Goal: Find contact information: Find contact information

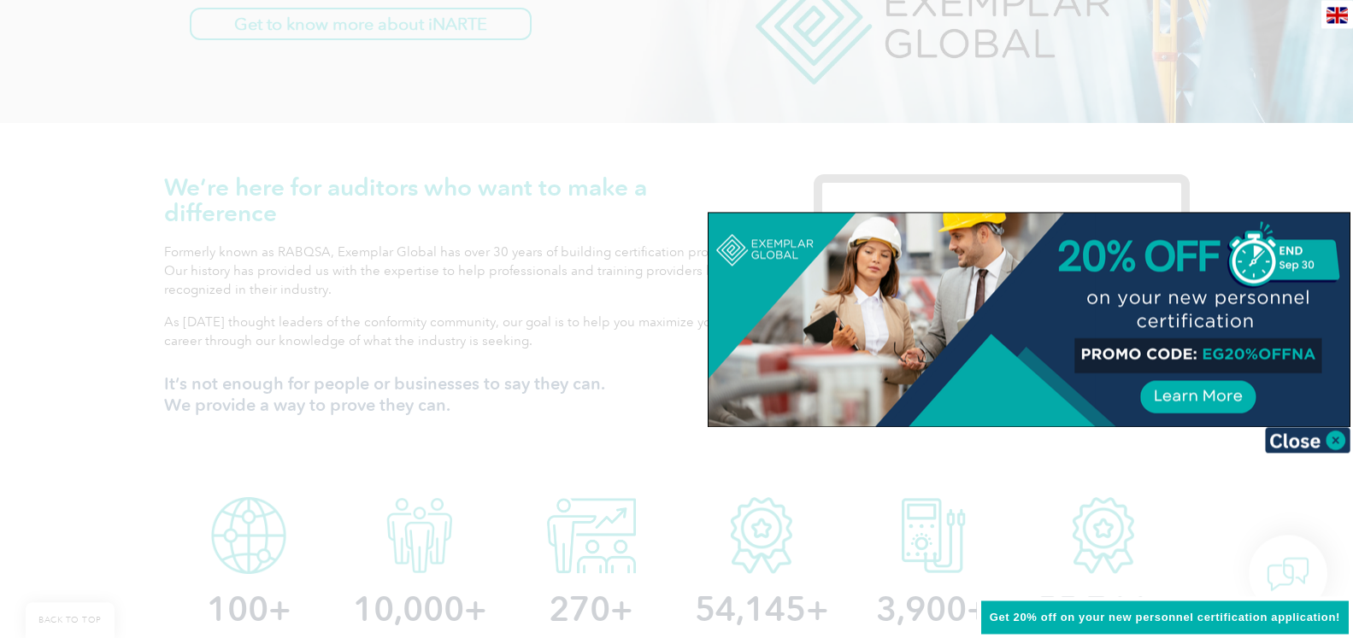
scroll to position [436, 0]
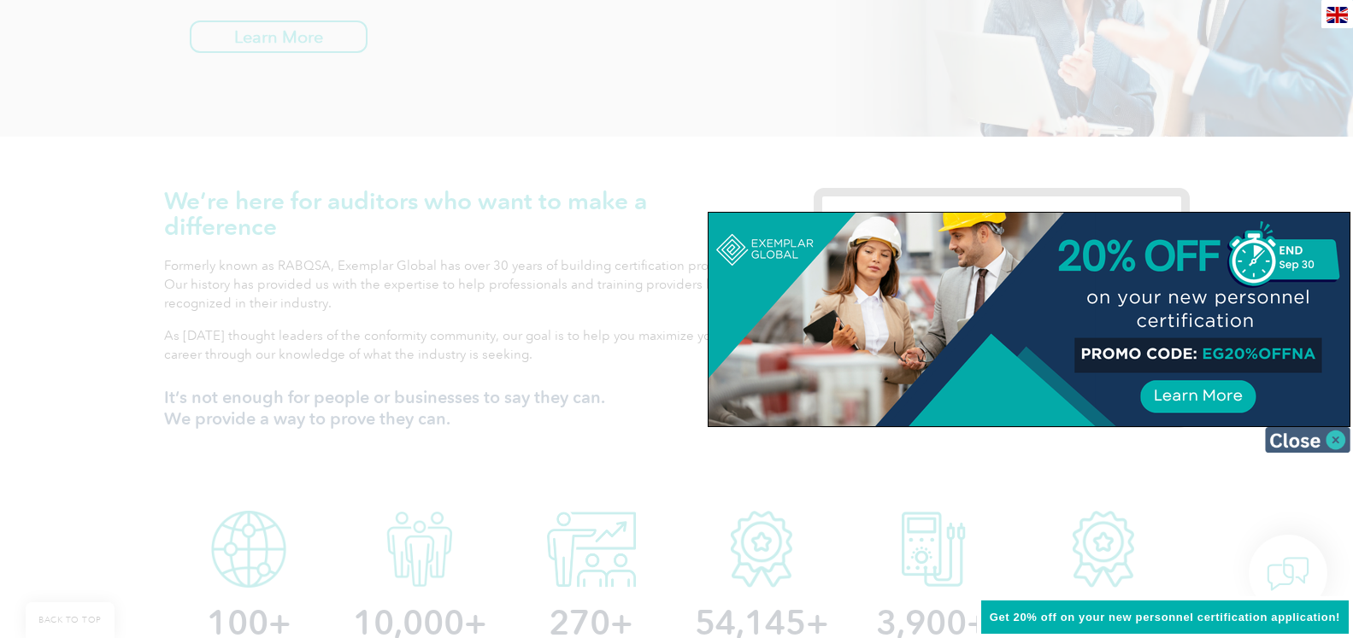
click at [1335, 436] on img at bounding box center [1307, 440] width 85 height 26
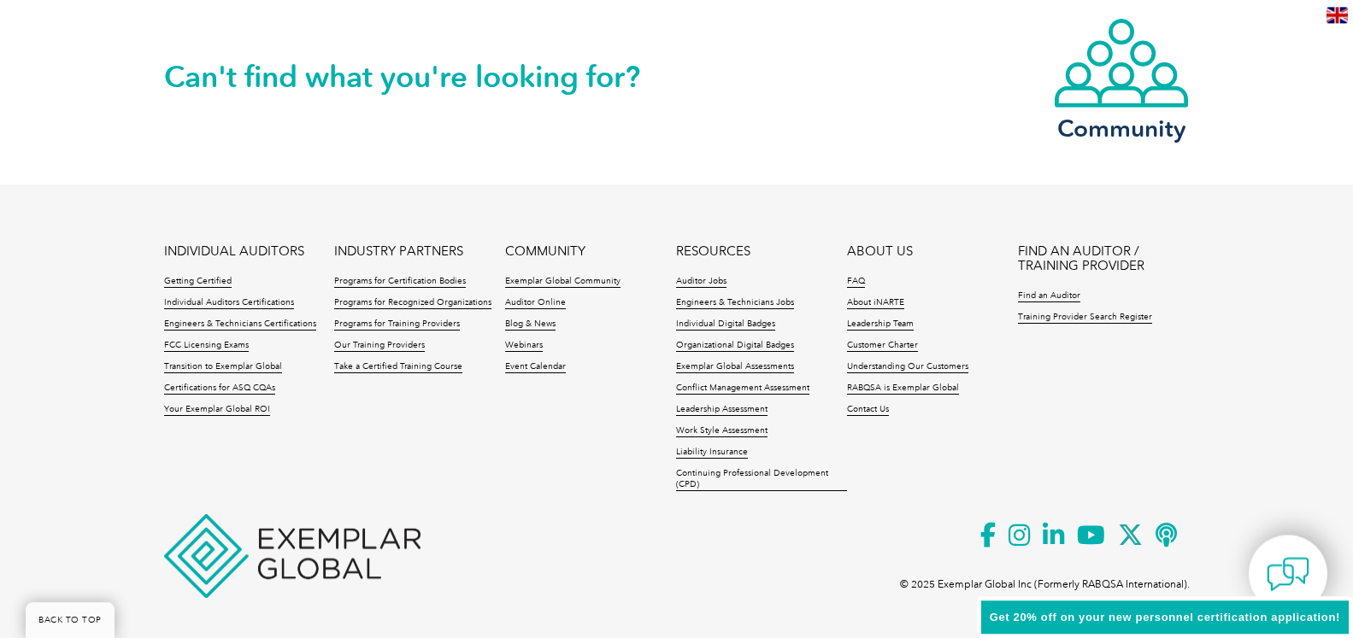
scroll to position [4044, 0]
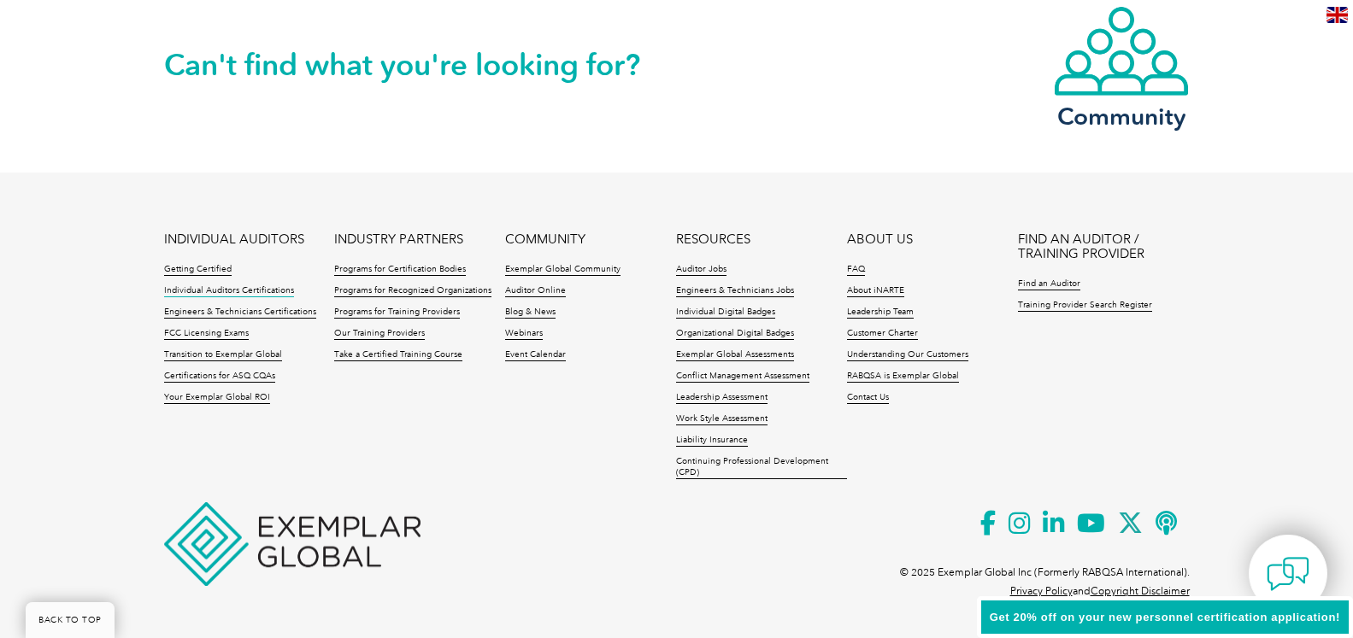
click at [230, 291] on link "Individual Auditors Certifications" at bounding box center [229, 291] width 130 height 12
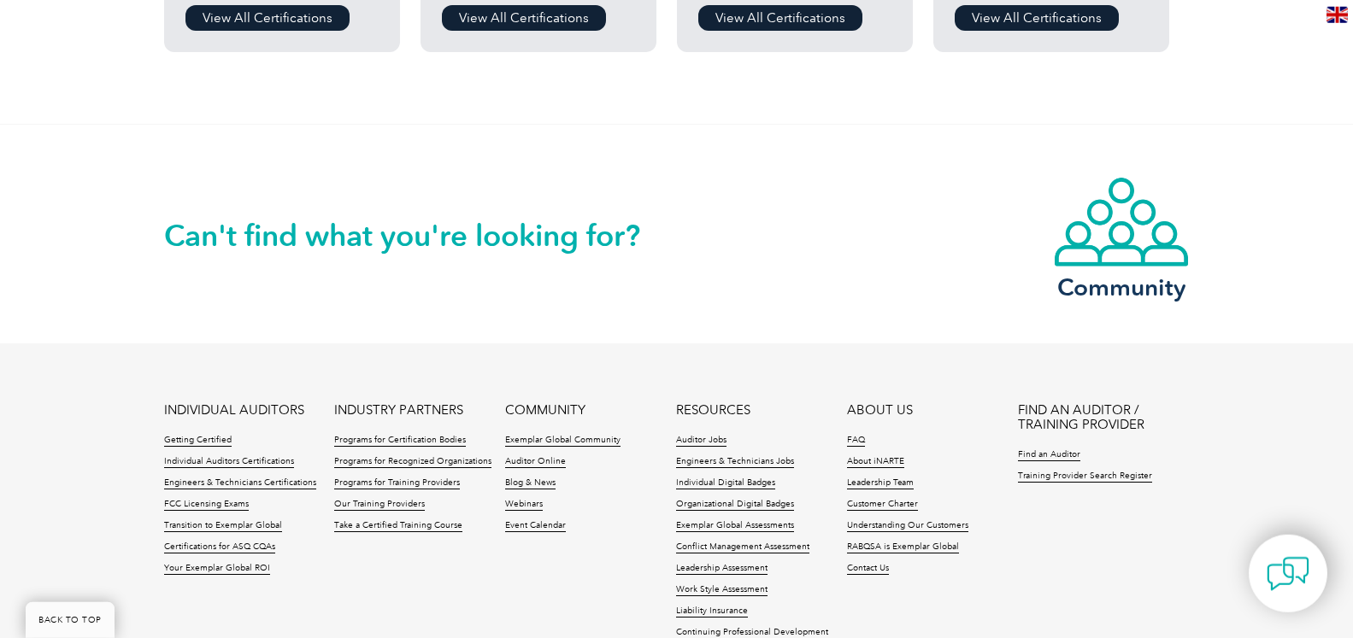
scroll to position [1830, 0]
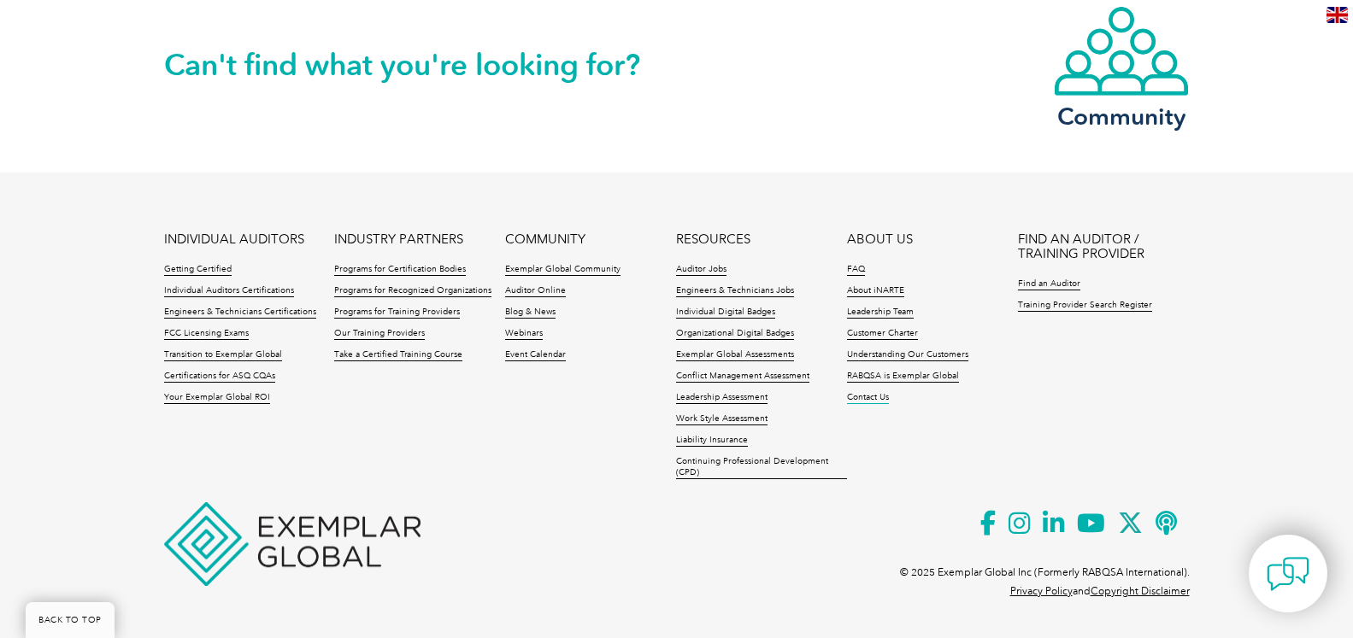
click at [878, 397] on link "Contact Us" at bounding box center [868, 398] width 42 height 12
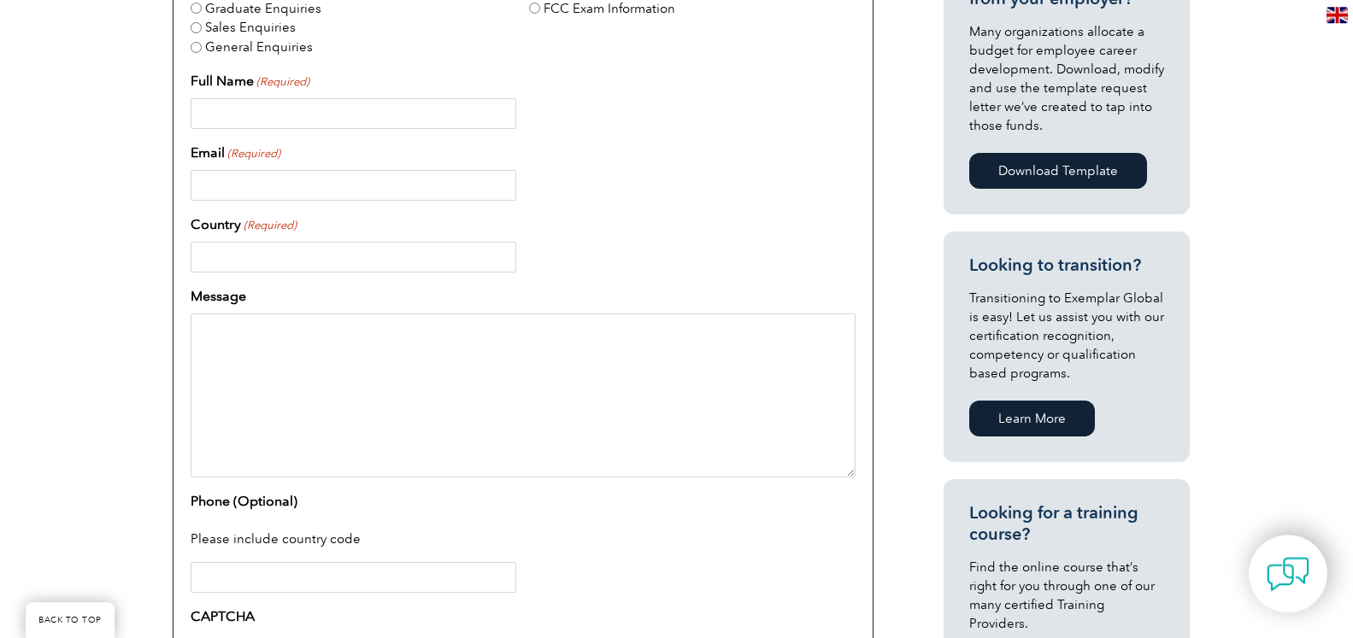
scroll to position [697, 0]
